Goal: Task Accomplishment & Management: Complete application form

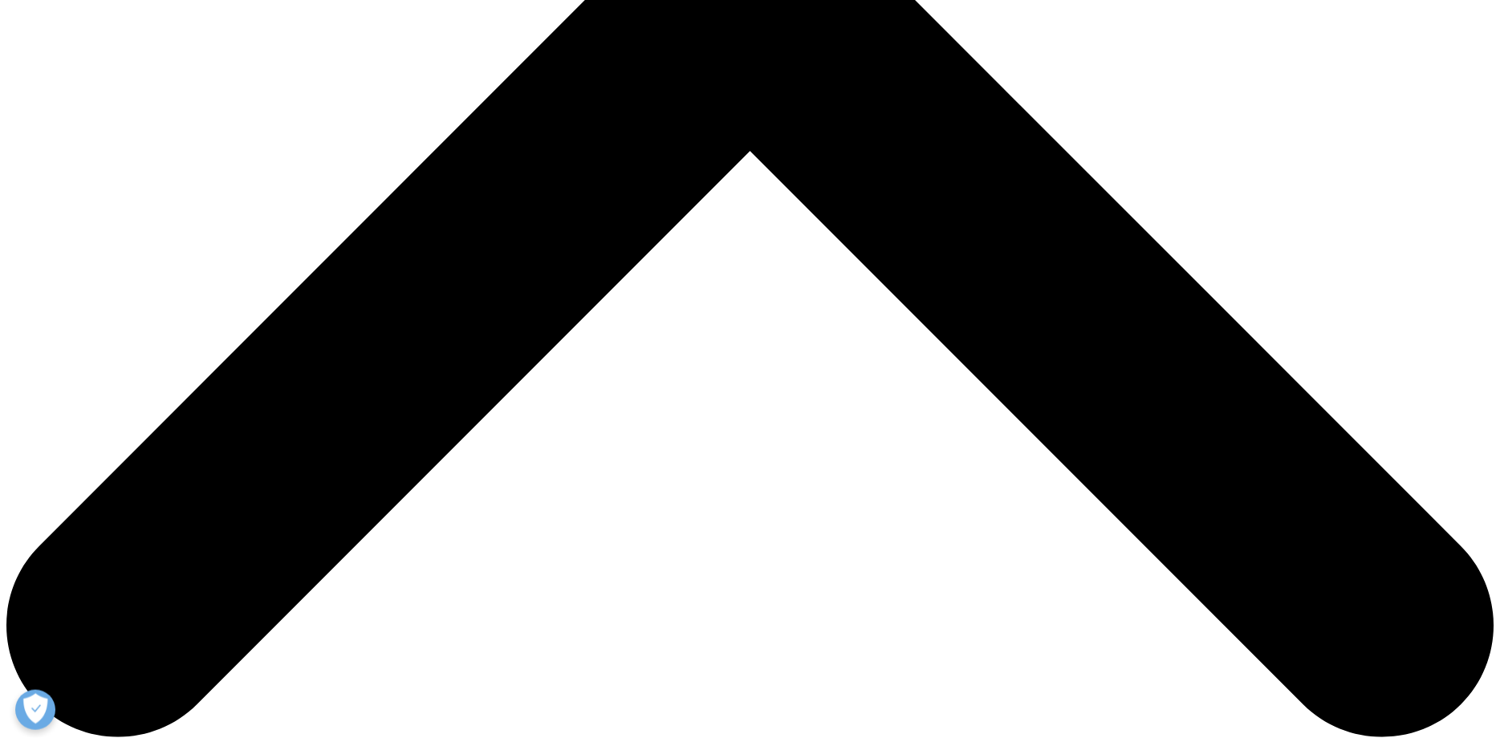
scroll to position [983, 0]
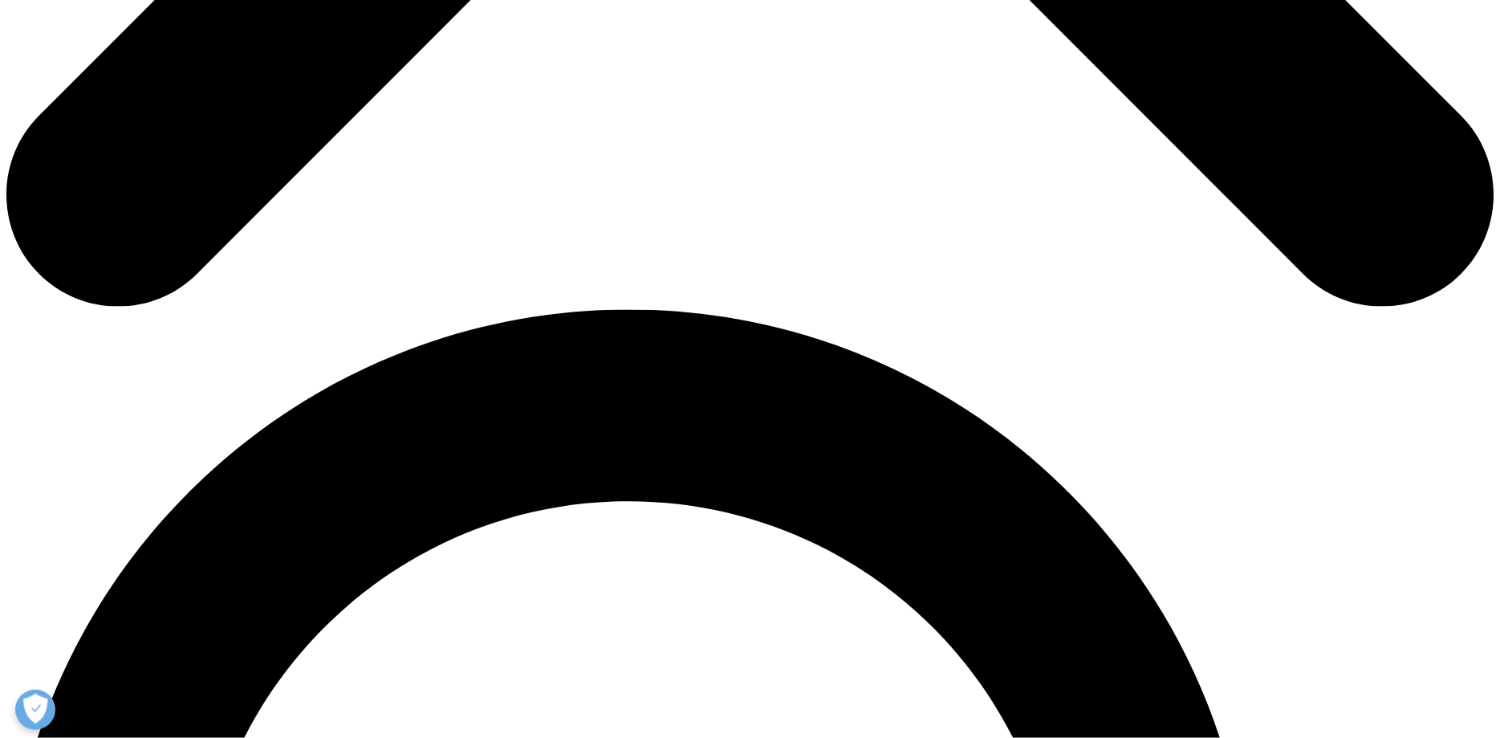
scroll to position [901, 0]
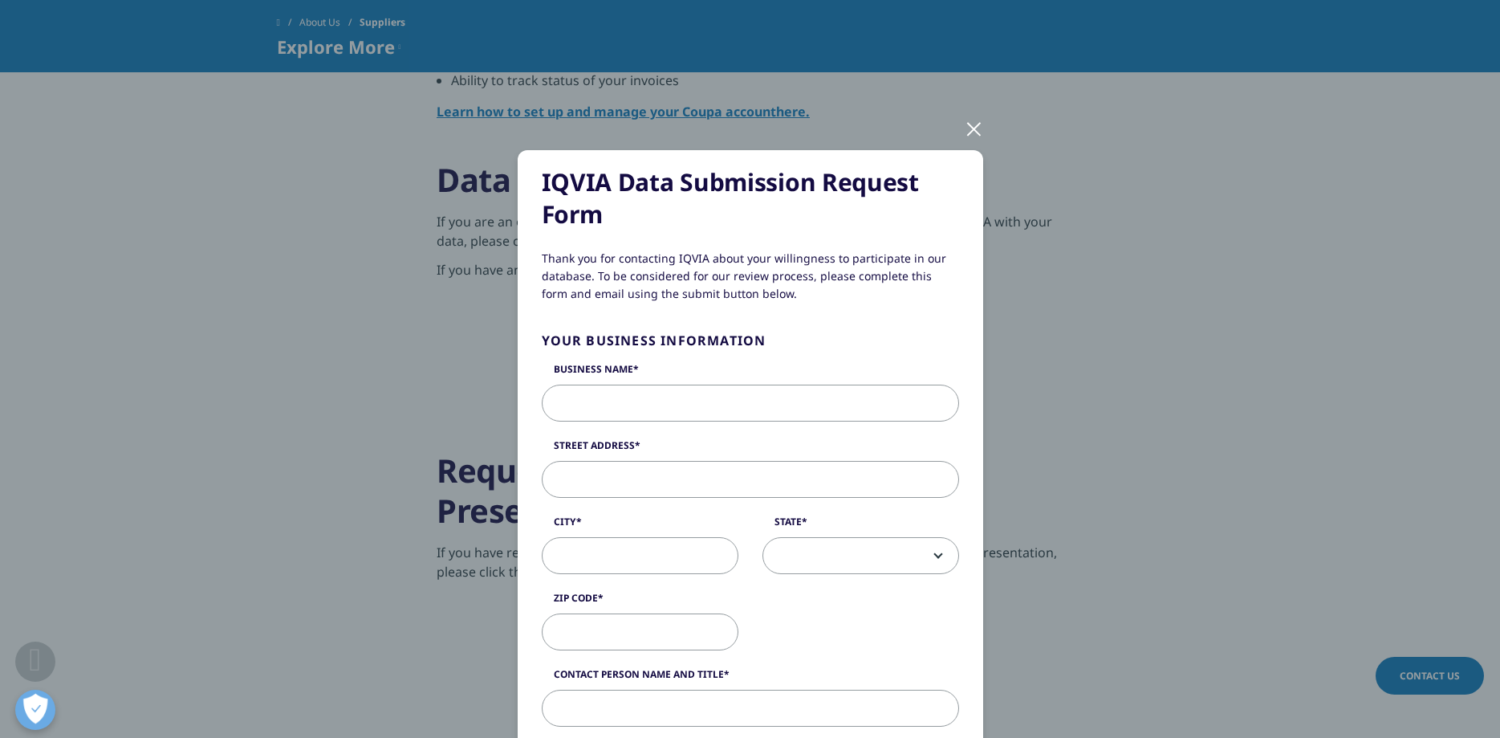
click at [669, 412] on input "Business Name" at bounding box center [750, 403] width 417 height 37
click at [973, 128] on div at bounding box center [974, 128] width 18 height 44
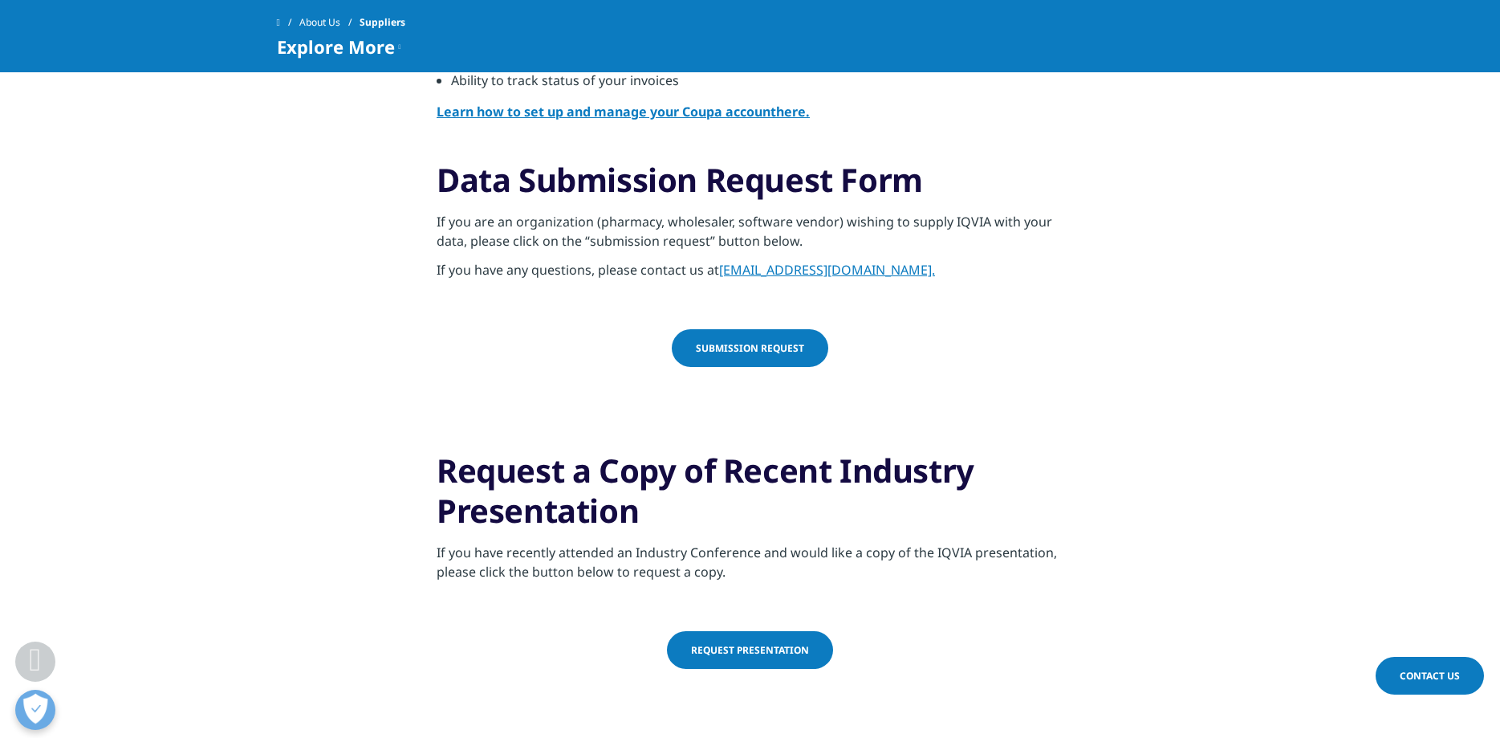
click at [758, 348] on span "submission request" at bounding box center [750, 348] width 108 height 14
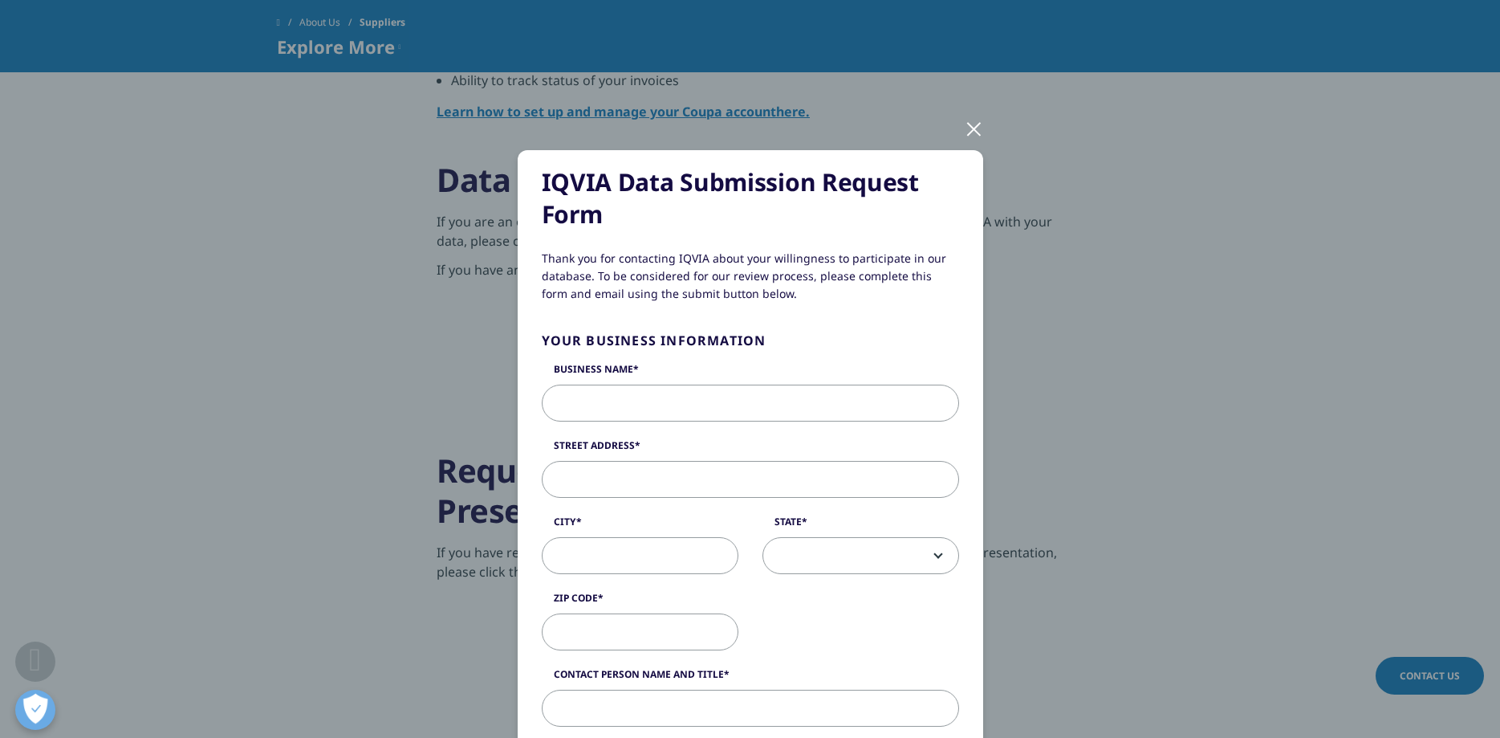
click at [690, 405] on input "Business Name" at bounding box center [750, 403] width 417 height 37
type input "S2Innovation"
type input "Podole 60"
type input "Krakow"
type input "30-394"
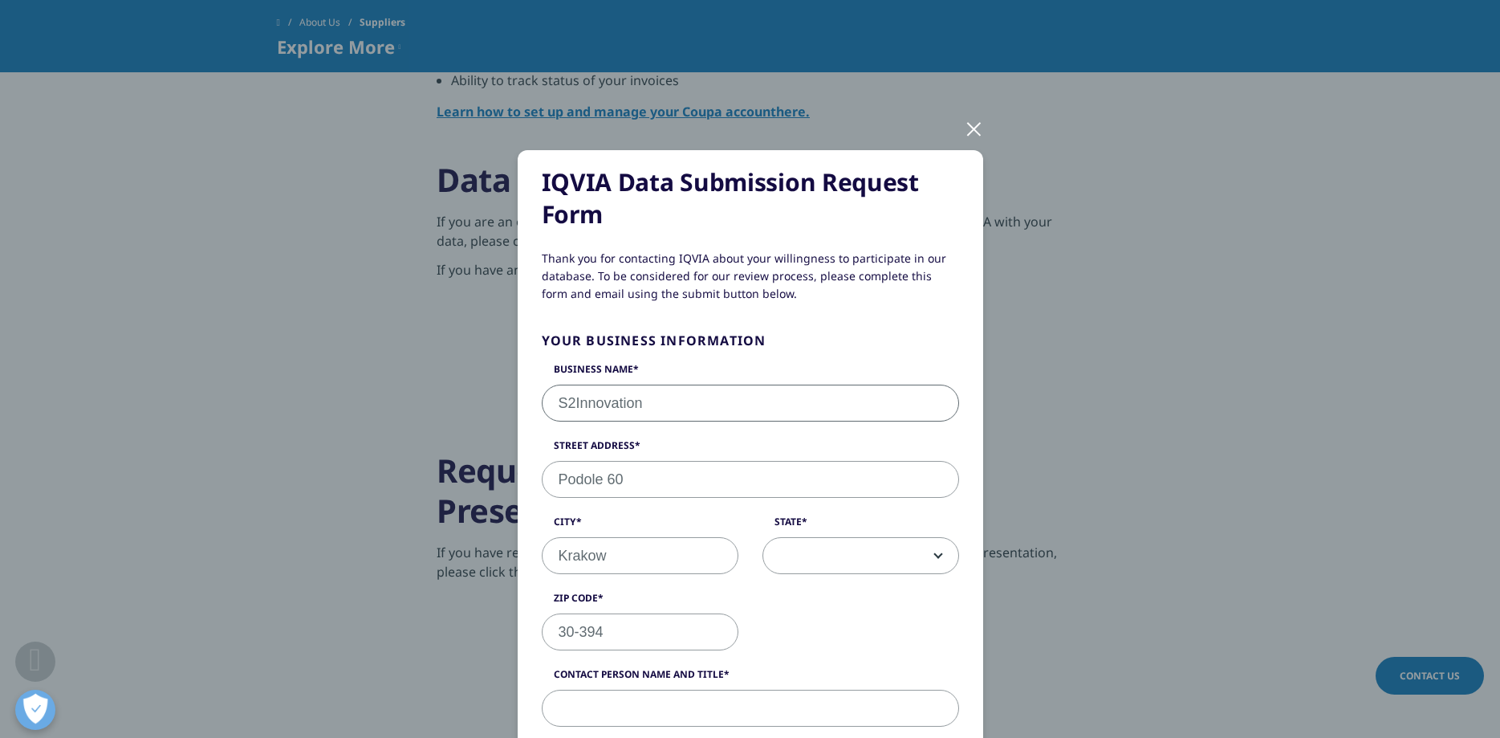
type input "795794676"
type input "S2Innovation Sp. z o. o."
click at [849, 556] on span at bounding box center [860, 556] width 195 height 37
click at [947, 307] on p "Thank you for contacting IQVIA about your willingness to participate in our dat…" at bounding box center [750, 282] width 417 height 65
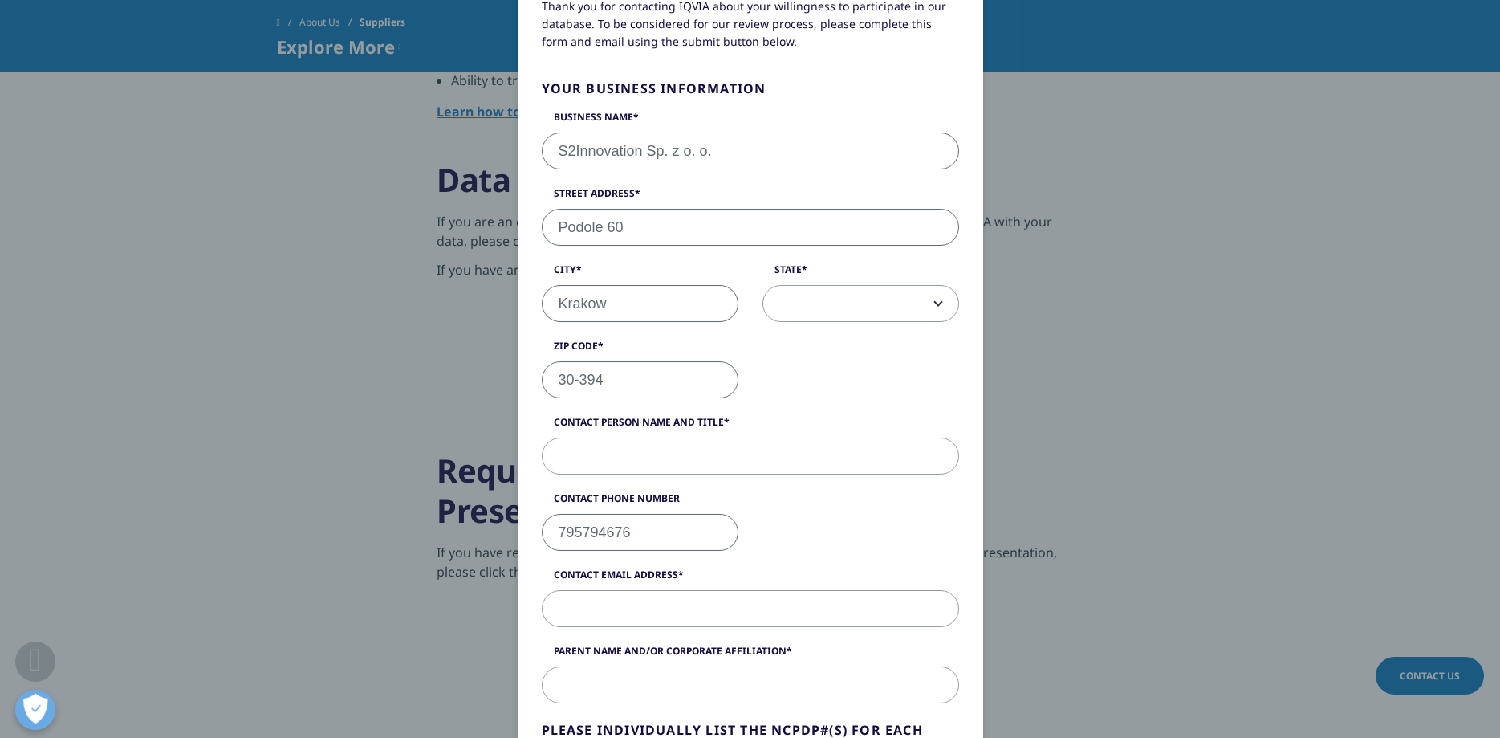
scroll to position [275, 0]
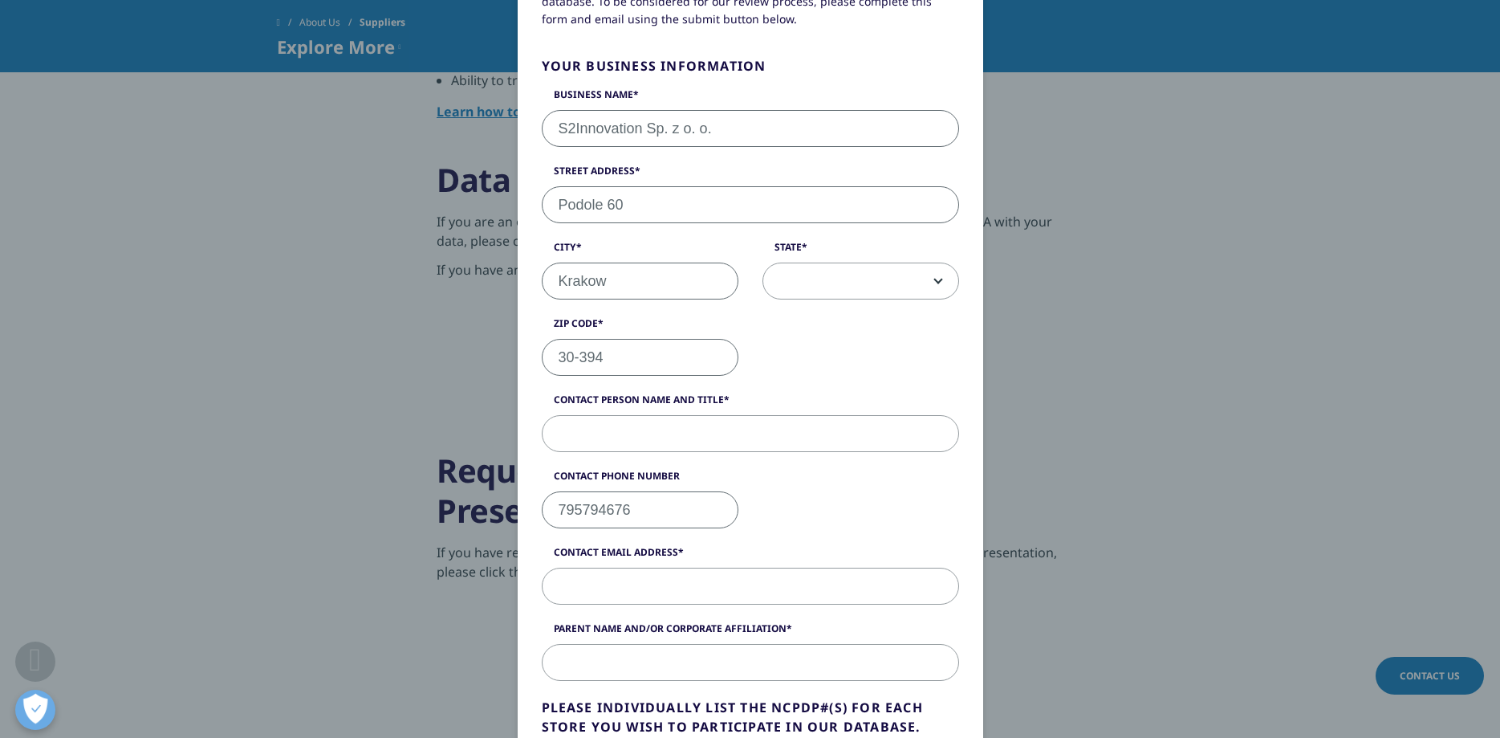
click at [561, 513] on input "795794676" at bounding box center [640, 509] width 197 height 37
type input "+48795794676"
click at [629, 361] on input "30-394" at bounding box center [640, 357] width 197 height 37
type input "30-394"
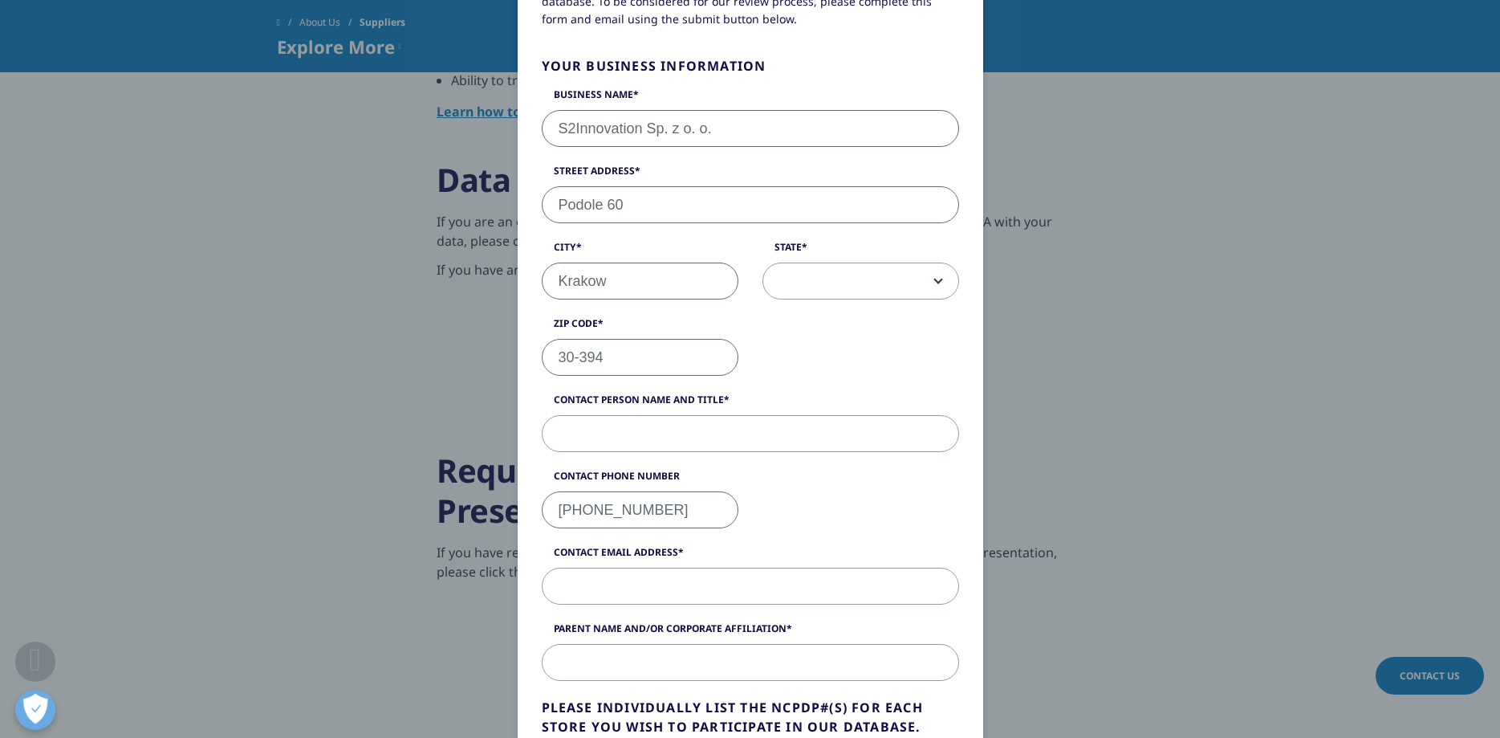
click at [626, 285] on input "Krakow" at bounding box center [640, 281] width 197 height 37
type input "Krakow"
click at [712, 197] on input "Podole 60" at bounding box center [750, 204] width 417 height 37
type input "Podole 60"
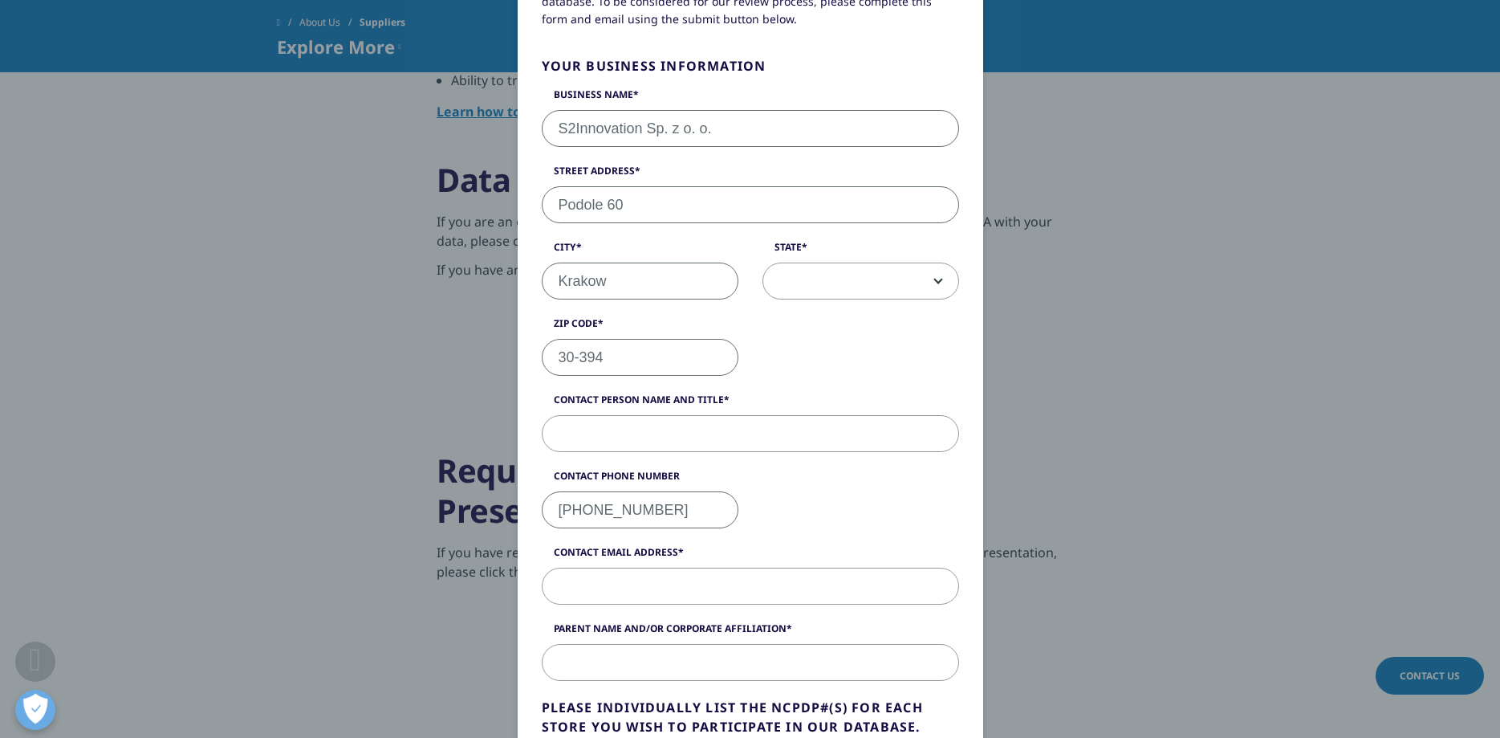
click at [732, 588] on input "Contact Email Address" at bounding box center [750, 586] width 417 height 37
click at [682, 429] on input "Contact Person Name and Title" at bounding box center [750, 433] width 417 height 37
type input "Wojciech Soroka - CEO"
click at [651, 583] on input "Contact Email Address" at bounding box center [750, 586] width 417 height 37
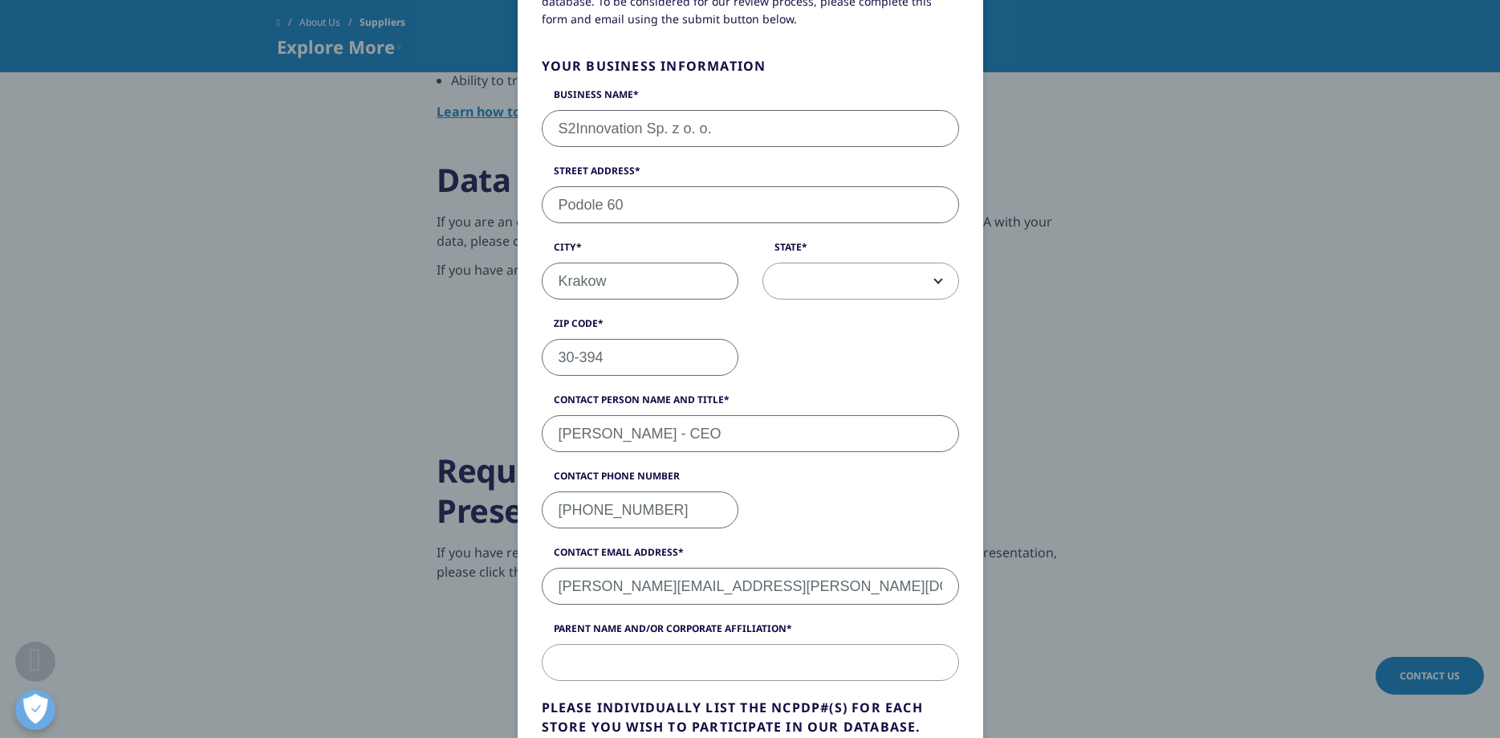
type input "wojciech.soroka@s2innovation.com"
click at [666, 669] on input "Parent Name and/or Corporate Affiliation" at bounding box center [750, 662] width 417 height 37
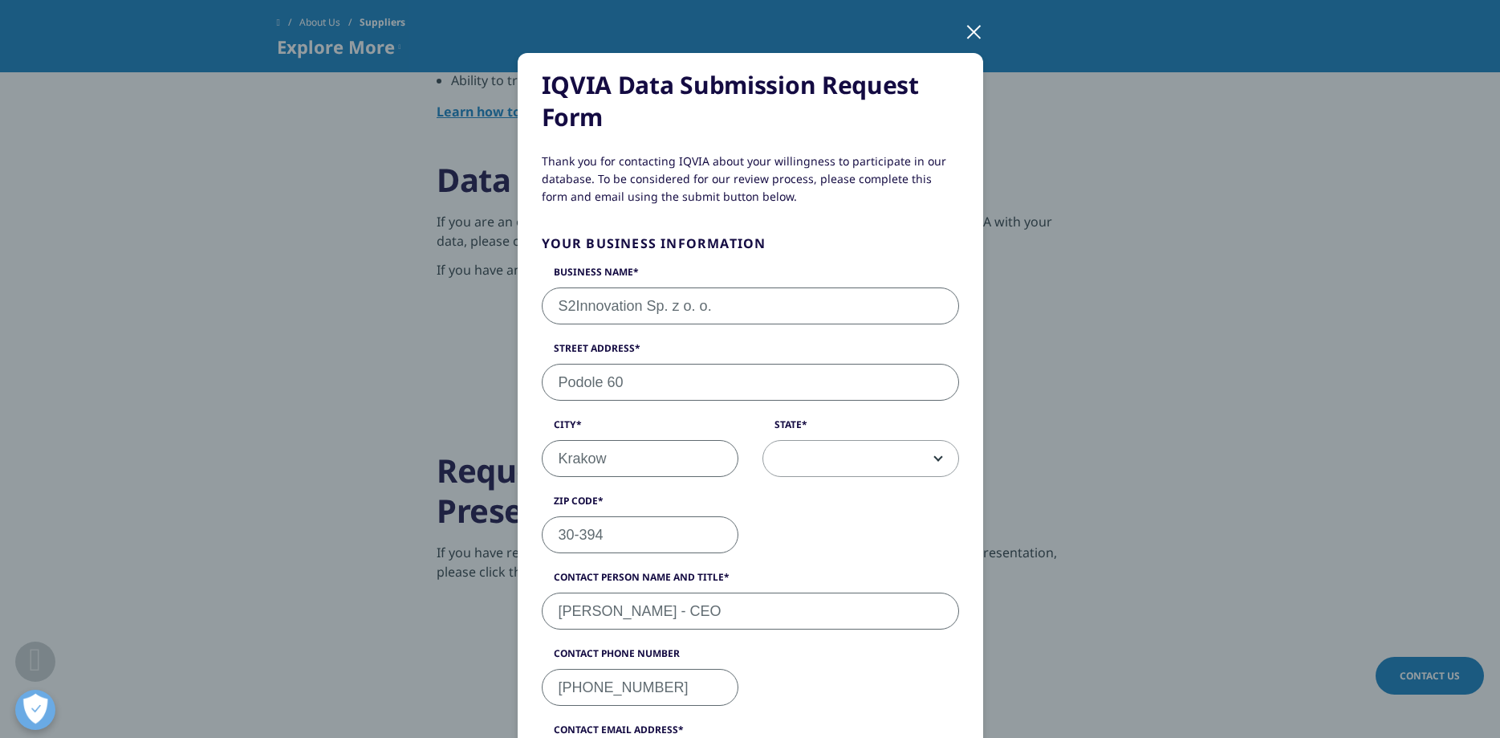
scroll to position [0, 0]
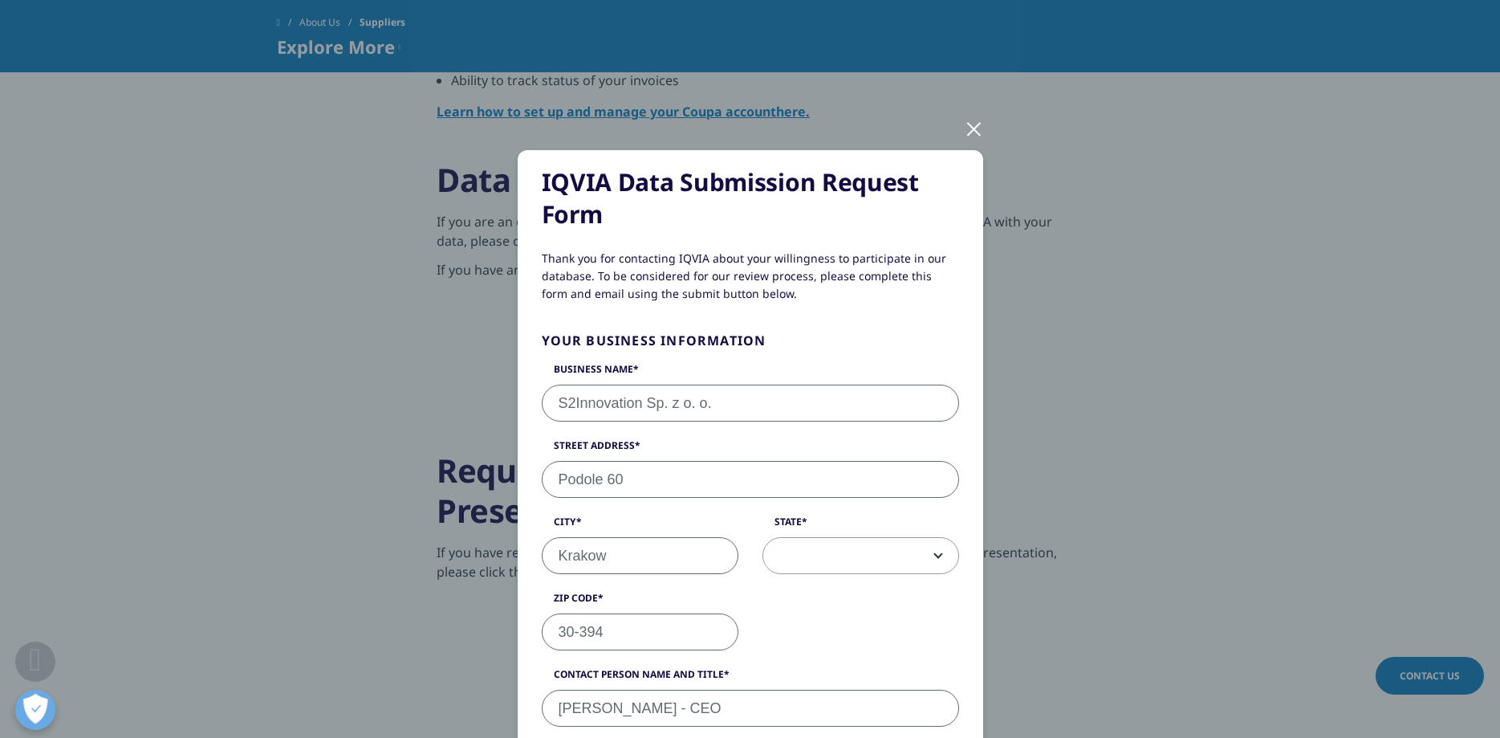
drag, startPoint x: 557, startPoint y: 401, endPoint x: 712, endPoint y: 405, distance: 155.0
click at [712, 405] on input "S2Innovation Sp. z o. o." at bounding box center [750, 403] width 417 height 37
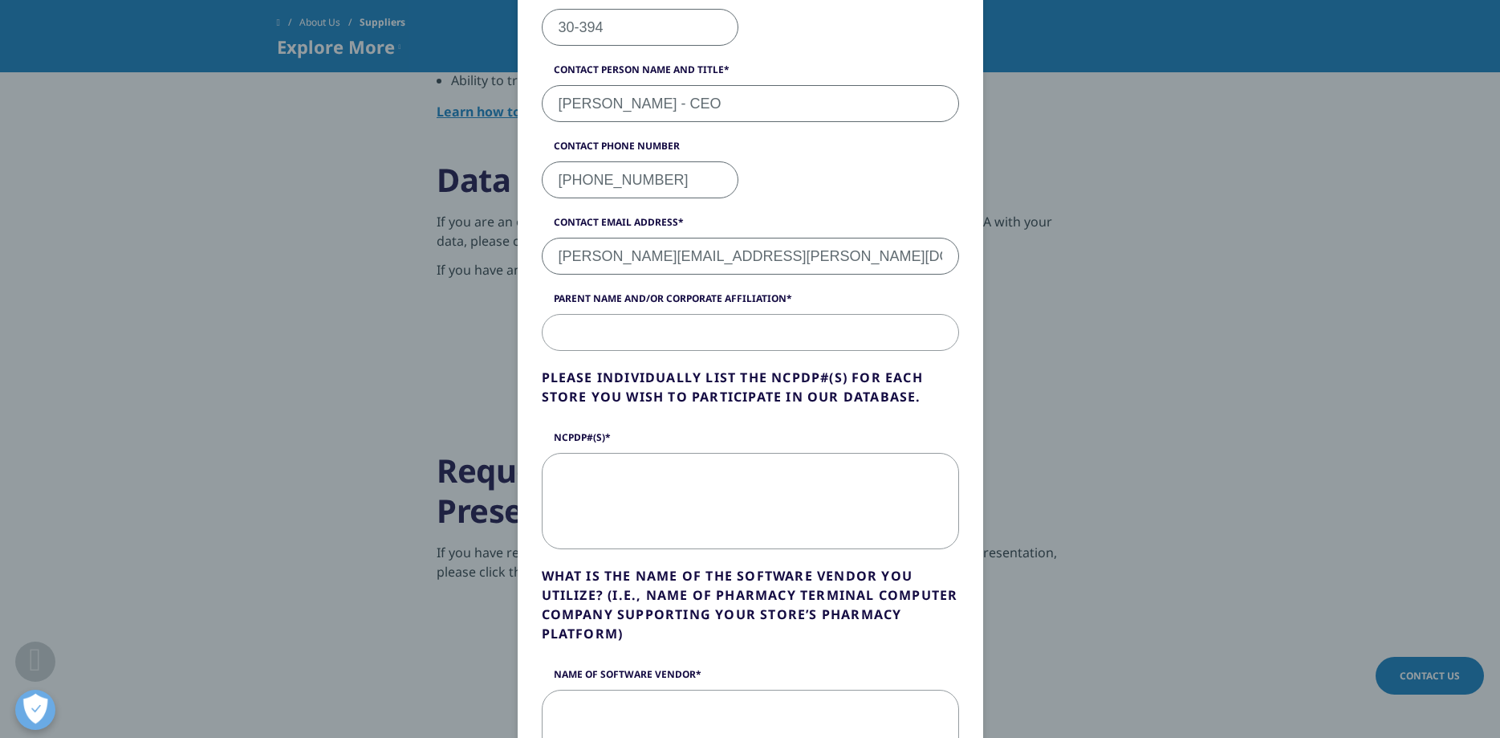
scroll to position [641, 0]
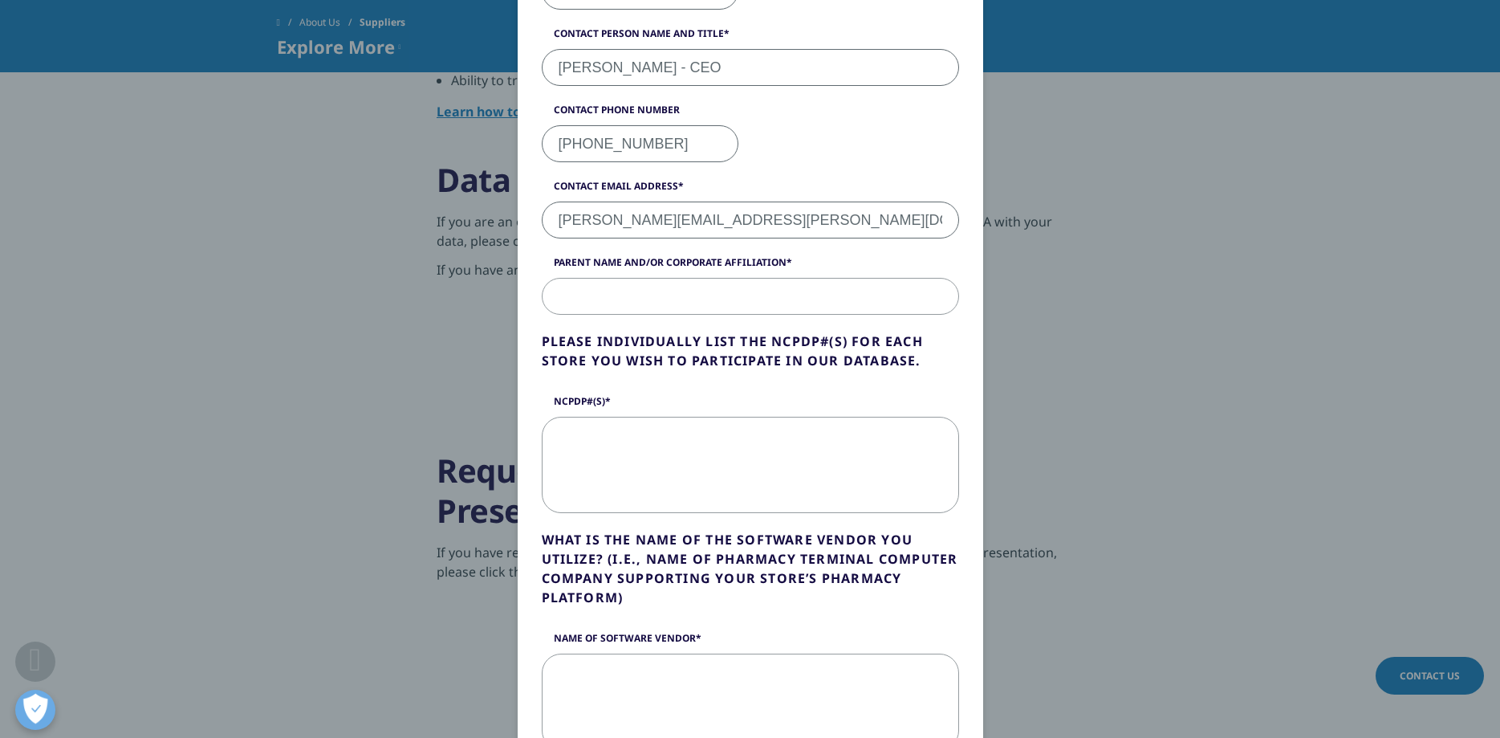
click at [621, 295] on input "Parent Name and/or Corporate Affiliation" at bounding box center [750, 296] width 417 height 37
paste input "S2Innovation Sp. z o. o."
type input "S2Innovation Sp. z o. o."
click at [642, 456] on textarea "NCPDP#(s)" at bounding box center [750, 465] width 417 height 96
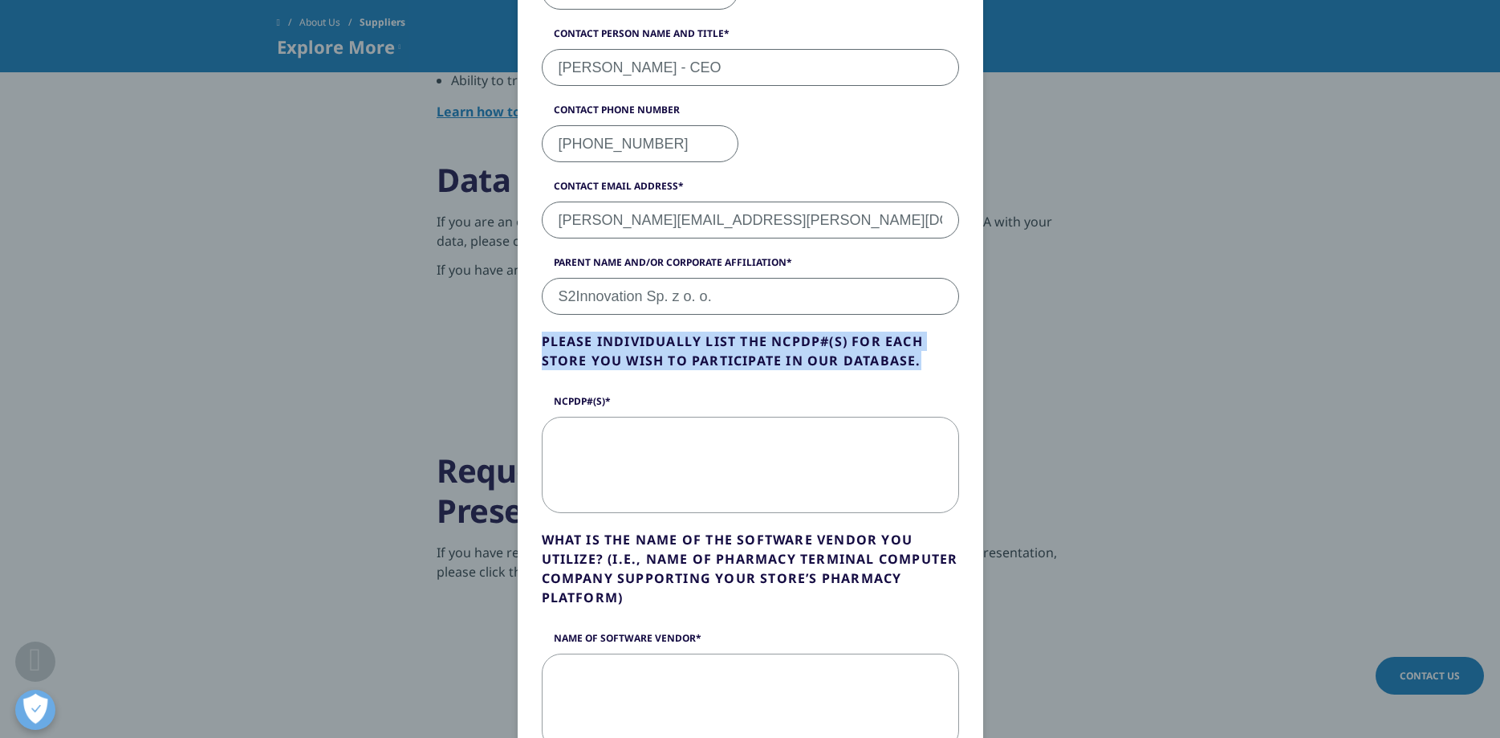
drag, startPoint x: 542, startPoint y: 335, endPoint x: 913, endPoint y: 357, distance: 371.6
click at [922, 357] on p "Please individually list the NCPDP#(s) for each store you wish to participate i…" at bounding box center [750, 357] width 417 height 51
copy p "Please individually list the NCPDP#(s) for each store you wish to participate i…"
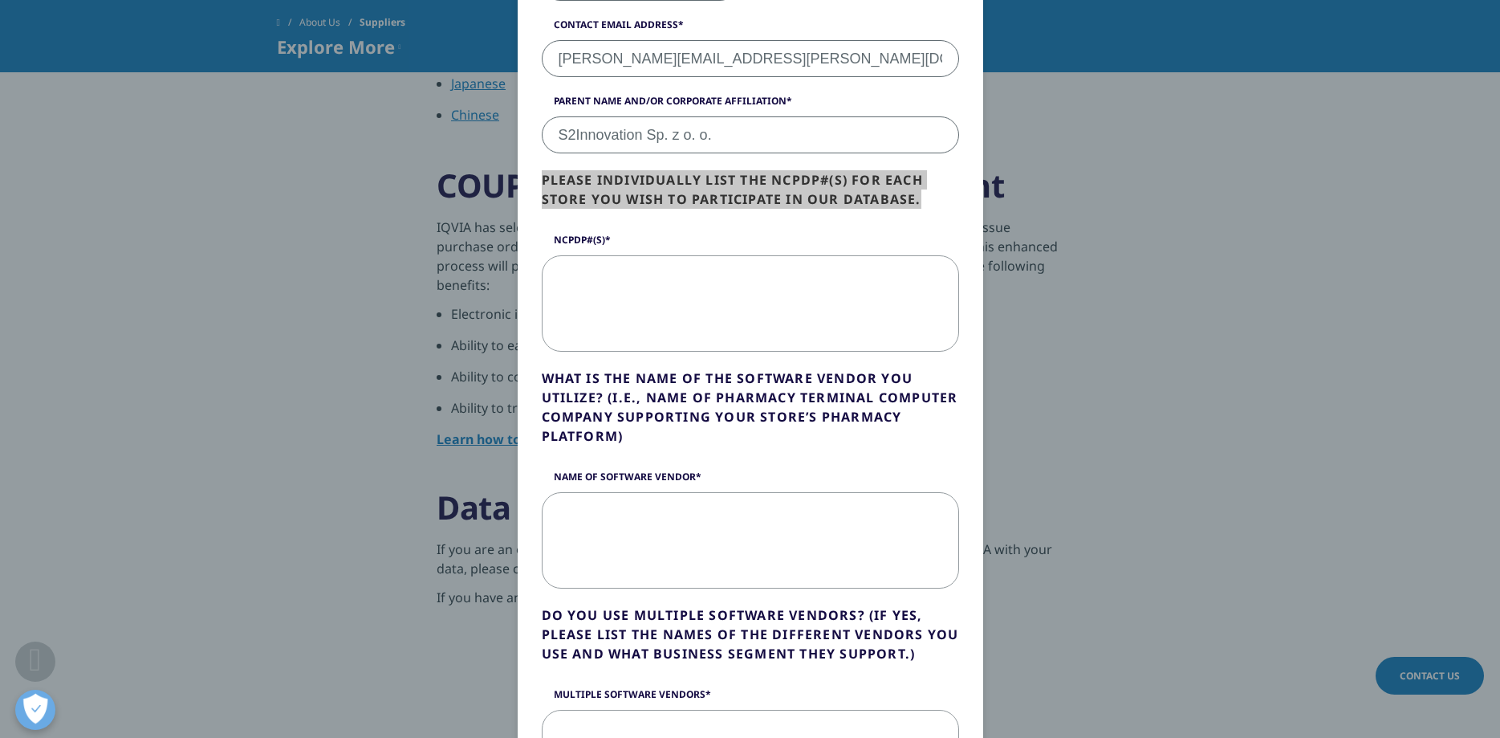
scroll to position [779, 0]
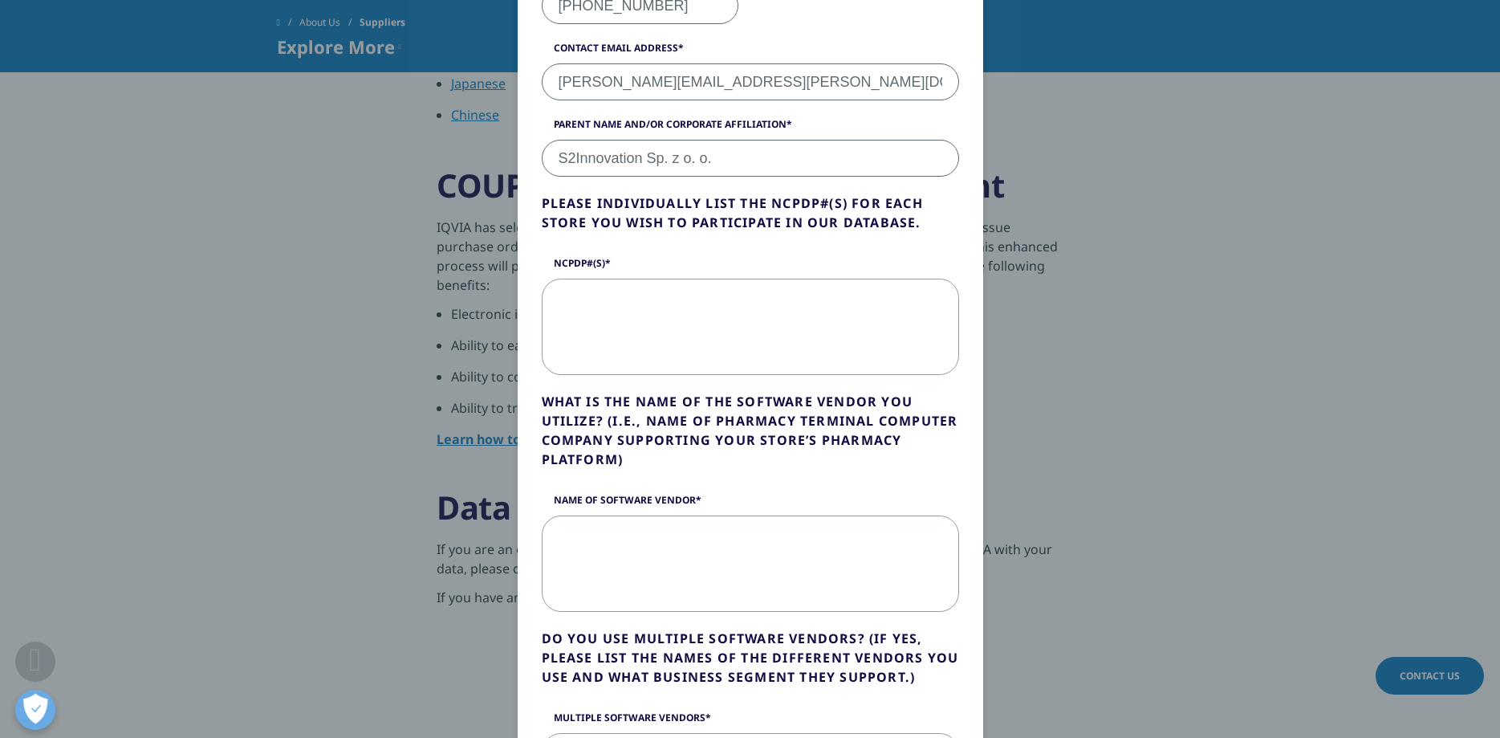
click at [596, 310] on textarea "NCPDP#(s)" at bounding box center [750, 327] width 417 height 96
paste textarea "Not applicable – we are a software development company and do not operate any p…"
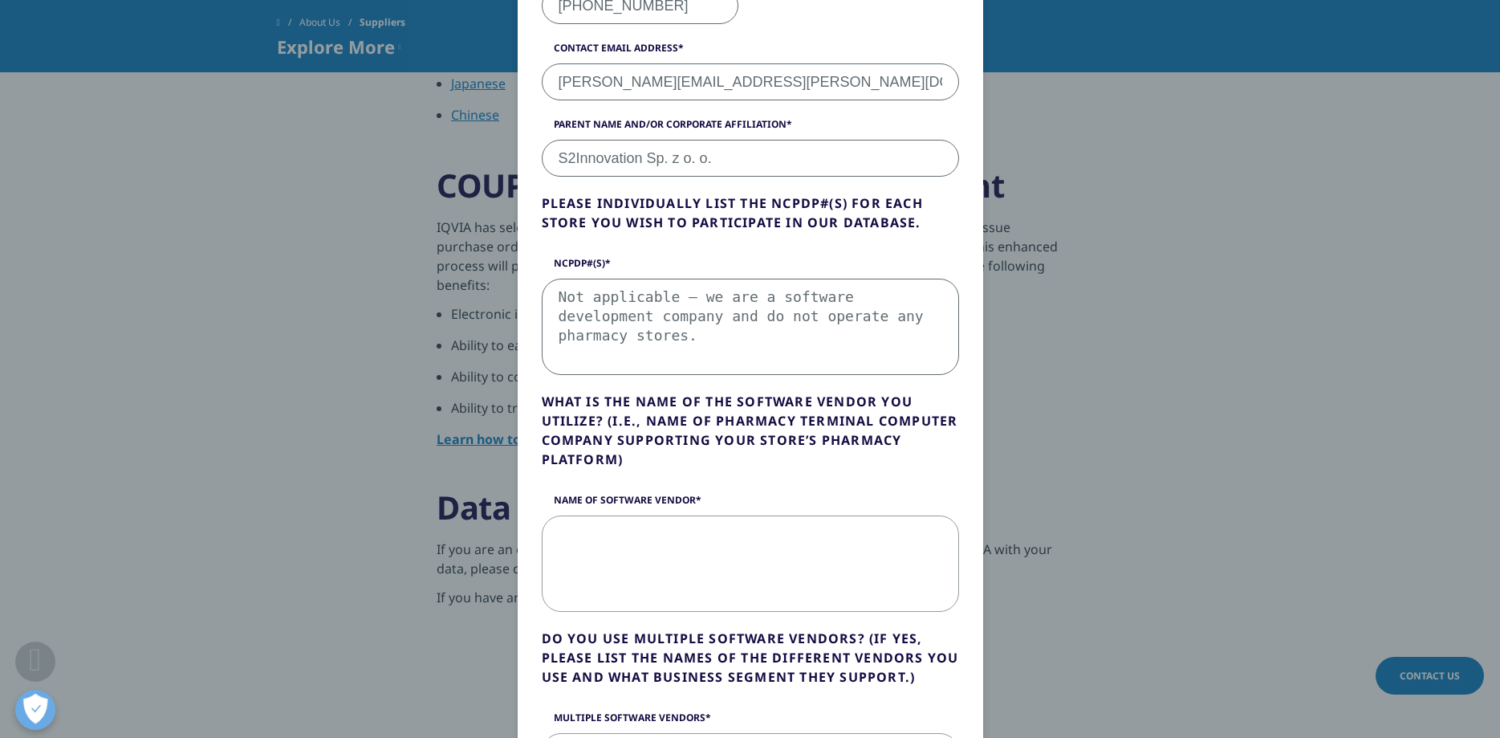
type textarea "Not applicable – we are a software development company and do not operate any p…"
click at [708, 551] on textarea "Name of Software Vendor" at bounding box center [750, 563] width 417 height 96
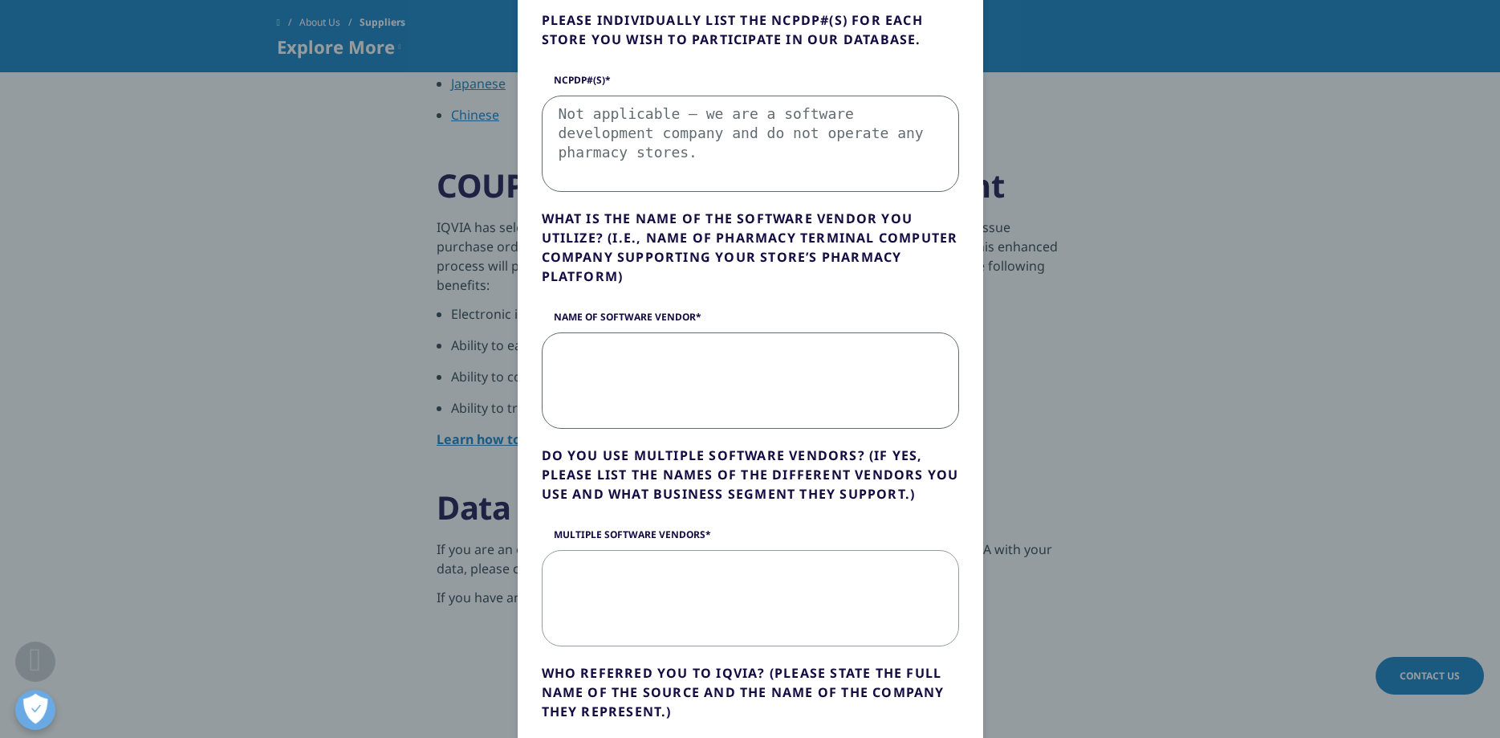
scroll to position [321, 0]
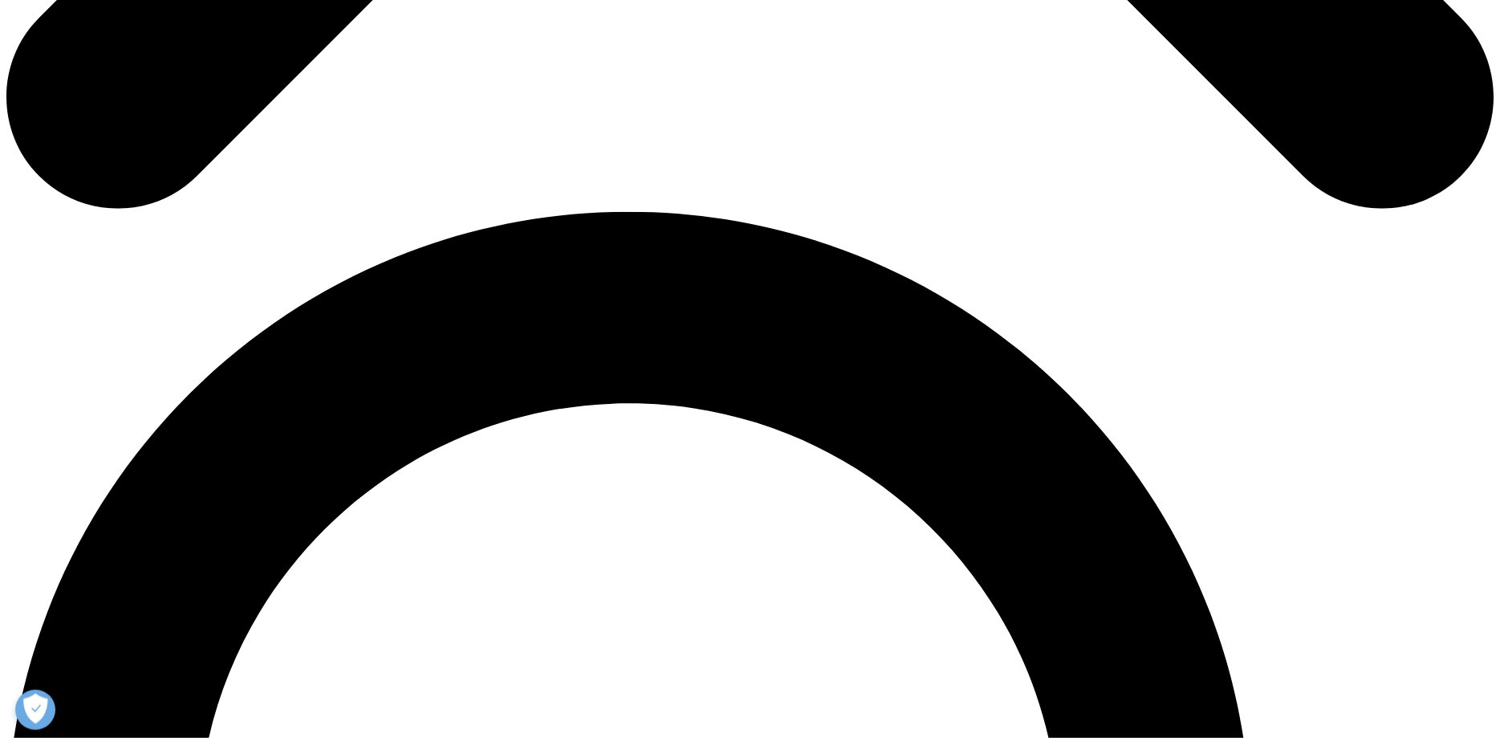
scroll to position [1392, 0]
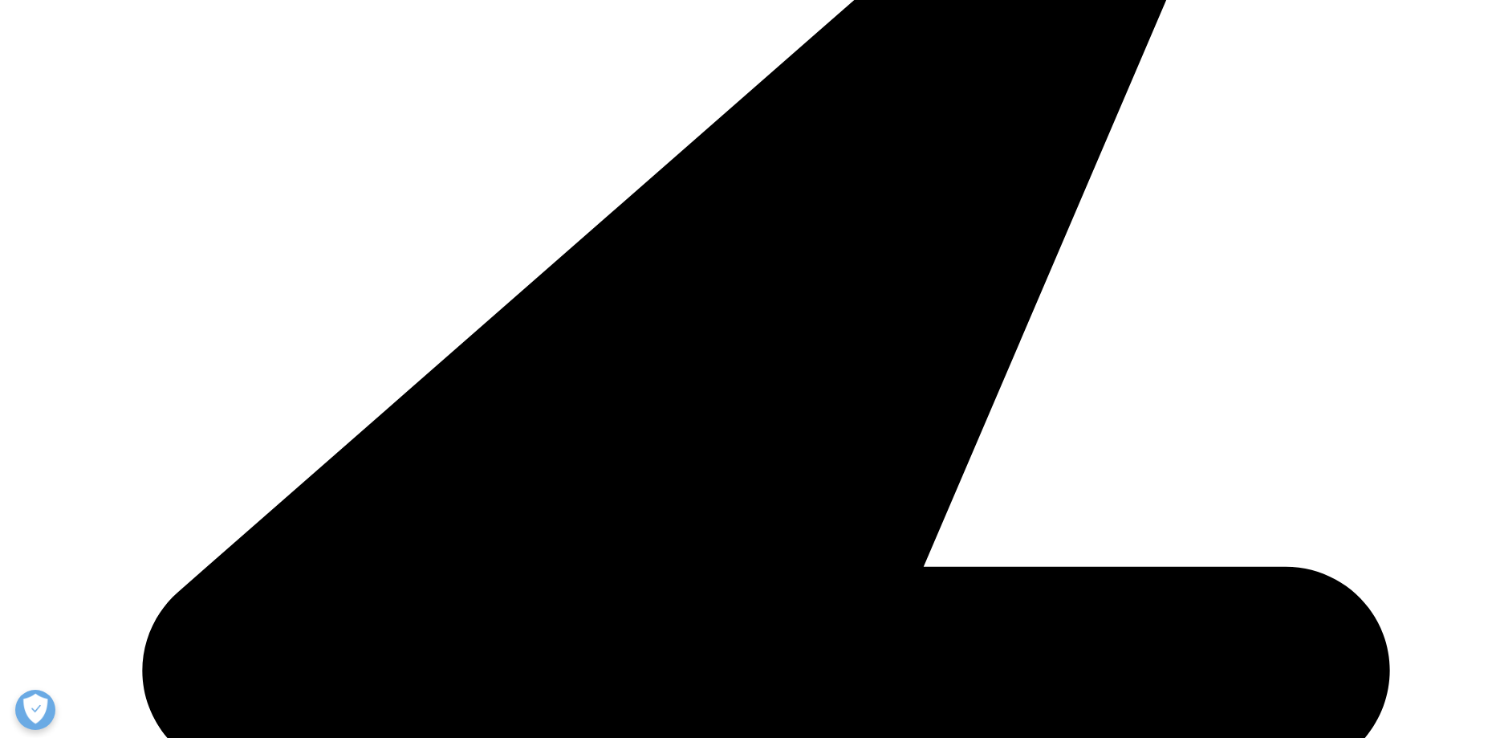
scroll to position [139, 310]
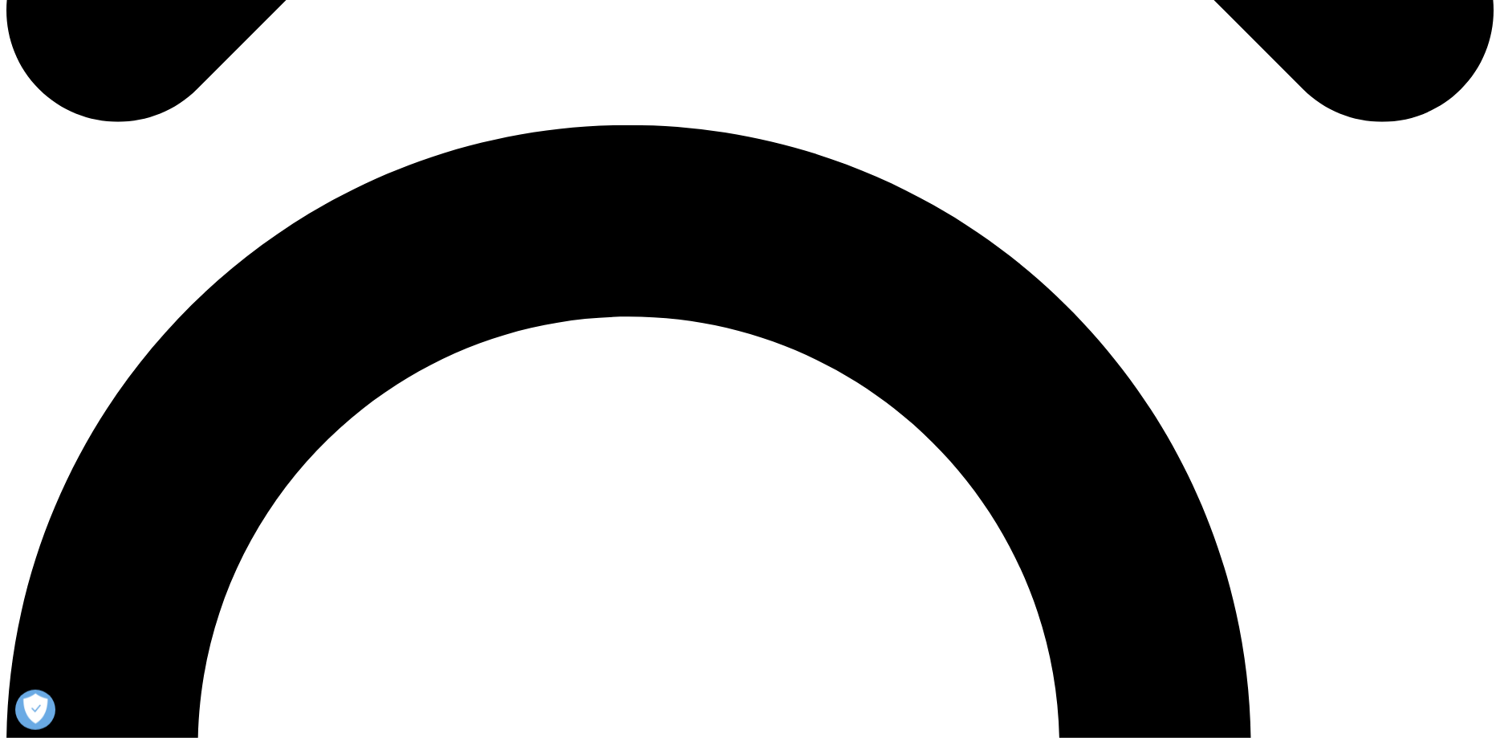
scroll to position [1504, 0]
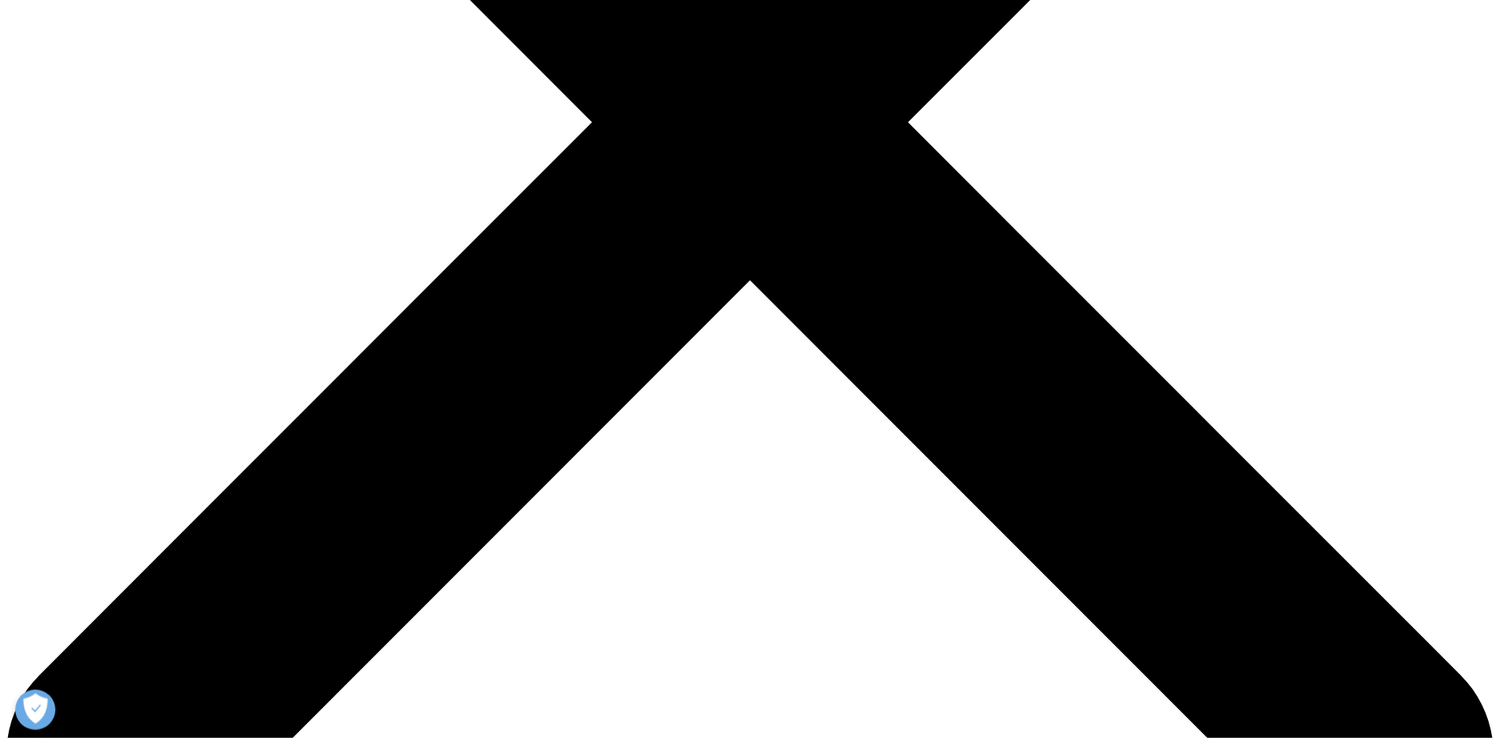
scroll to position [734, 0]
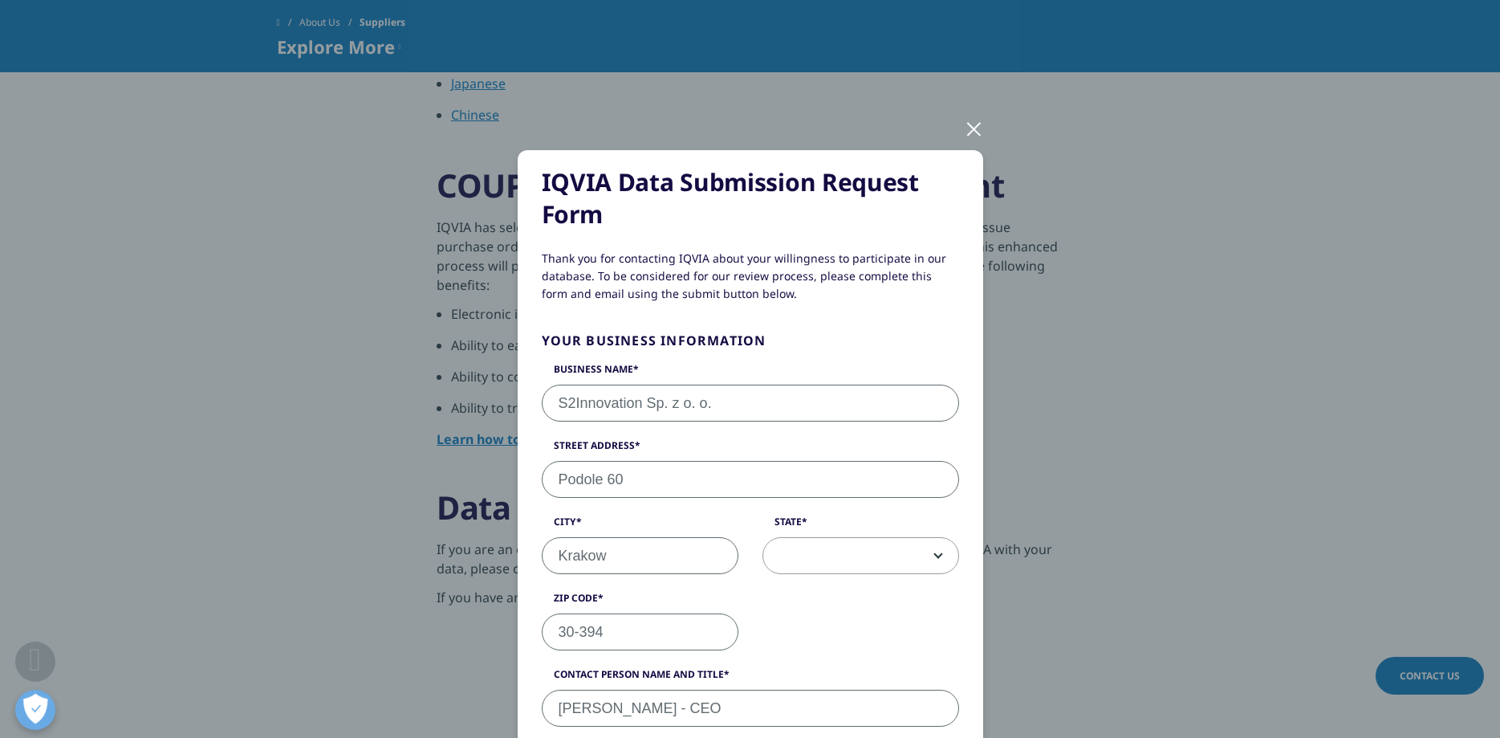
click at [976, 126] on div at bounding box center [974, 128] width 18 height 44
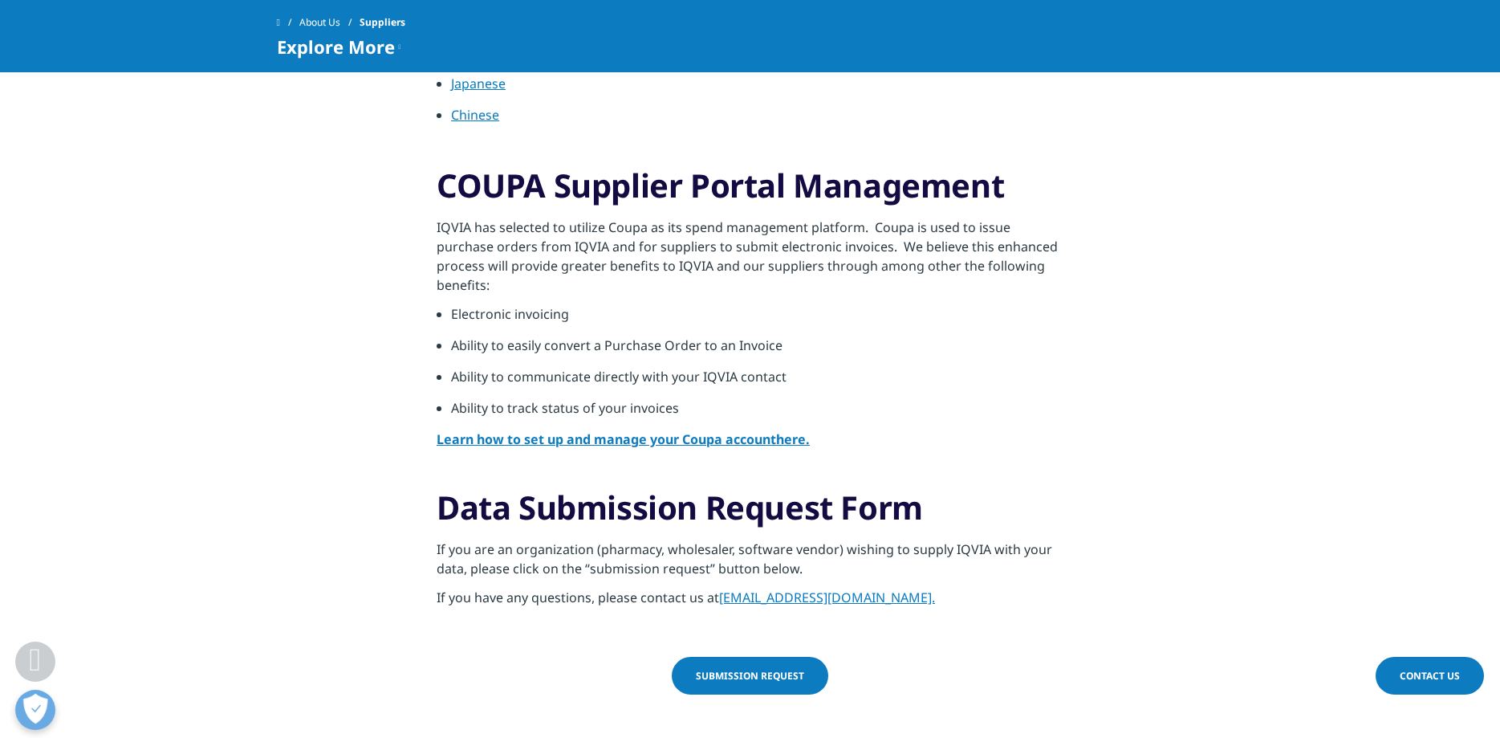
click at [800, 438] on strong "here." at bounding box center [793, 439] width 34 height 18
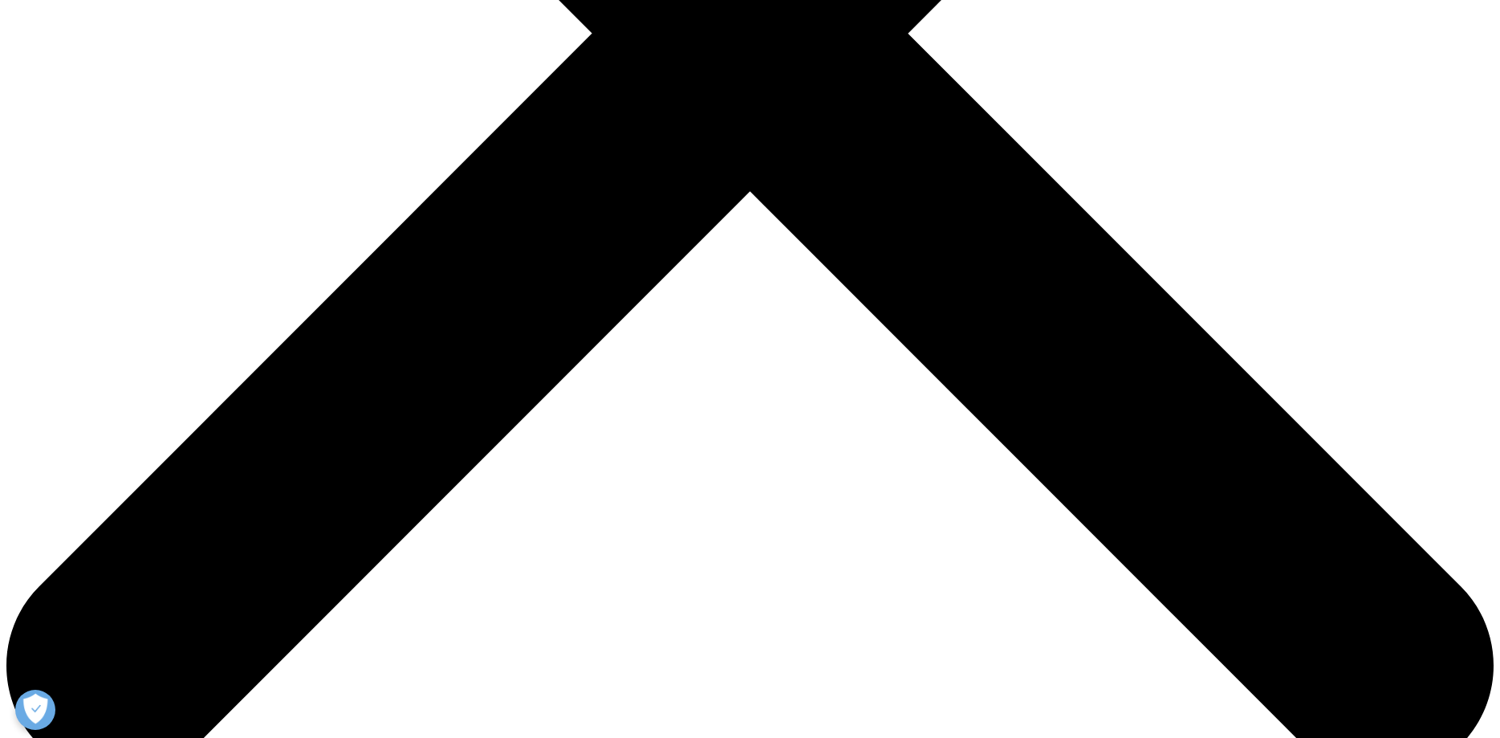
scroll to position [734, 0]
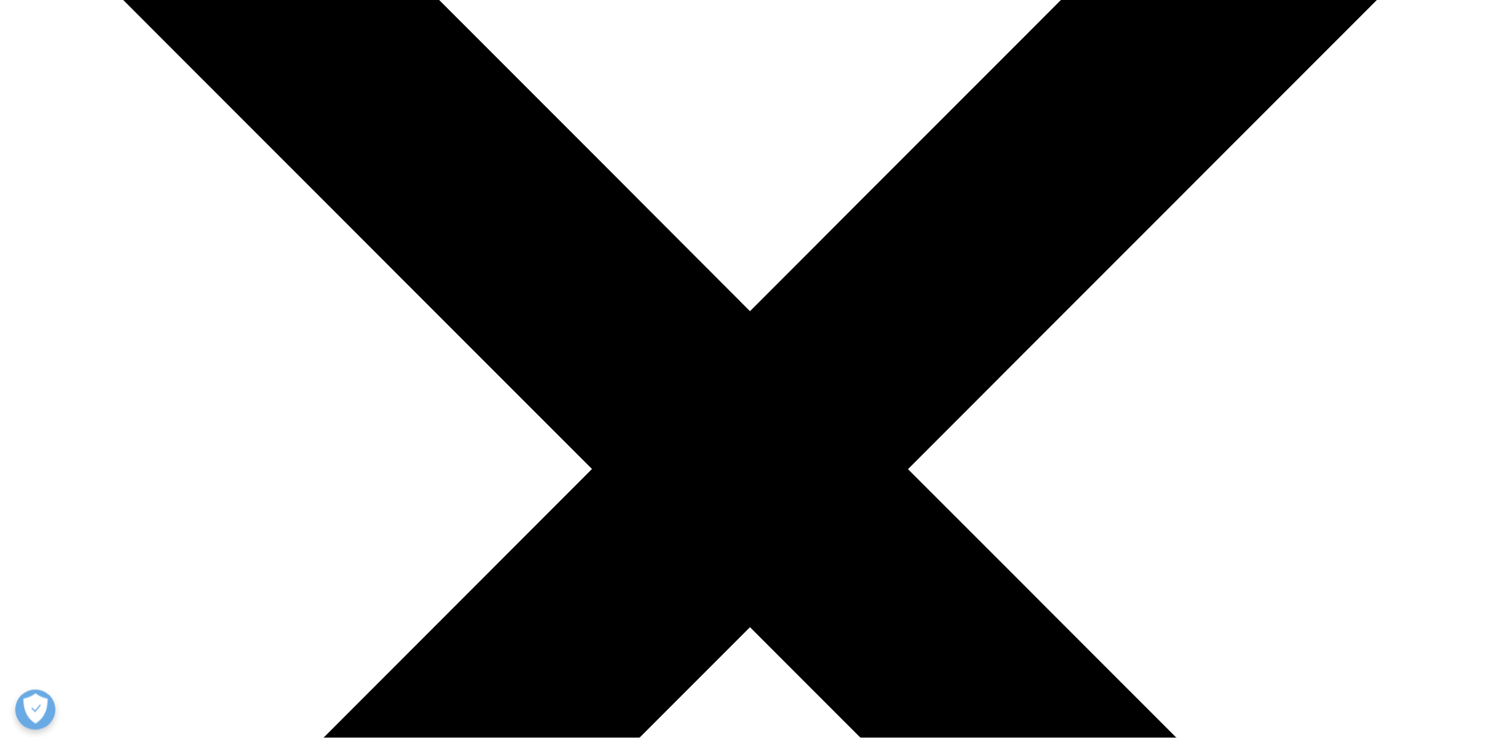
scroll to position [328, 0]
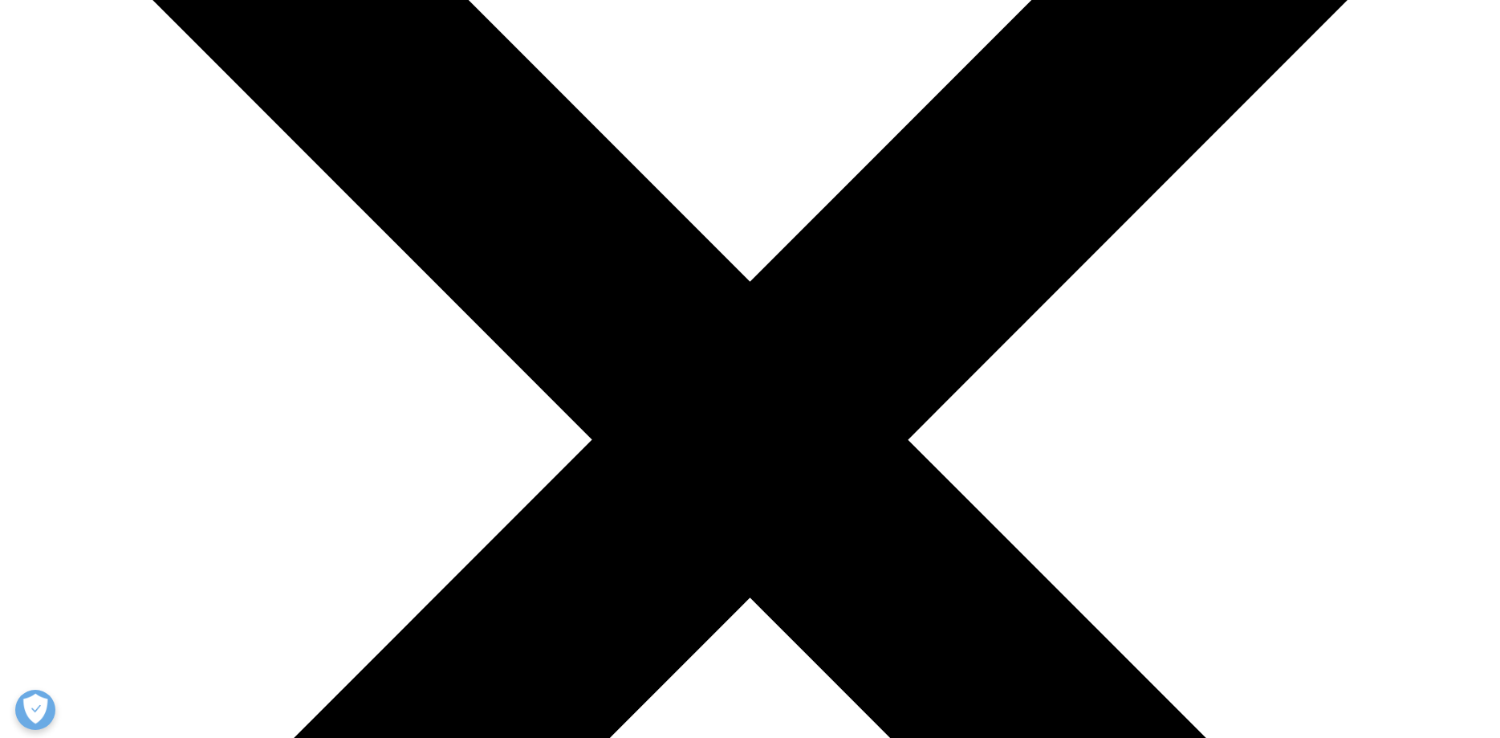
drag, startPoint x: 598, startPoint y: 281, endPoint x: 653, endPoint y: 380, distance: 113.2
